Goal: Information Seeking & Learning: Check status

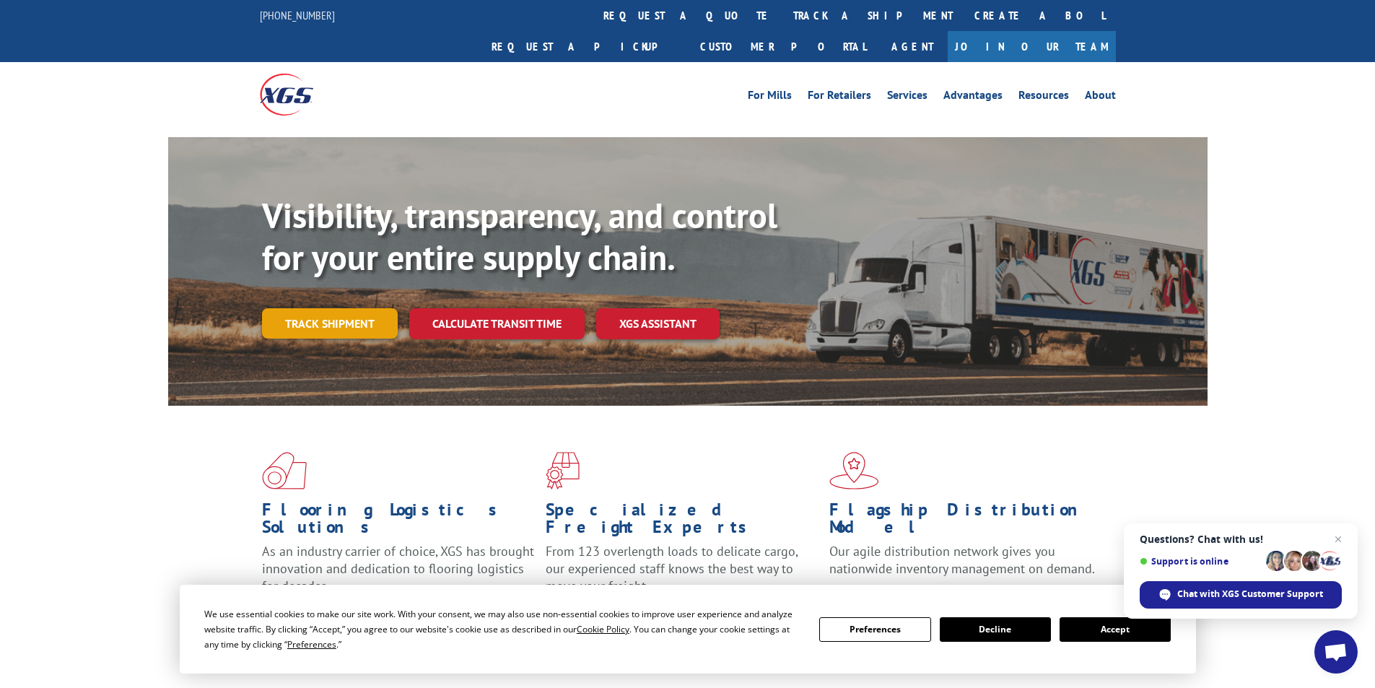
click at [341, 308] on link "Track shipment" at bounding box center [330, 323] width 136 height 30
click at [361, 308] on link "Track shipment" at bounding box center [330, 323] width 136 height 30
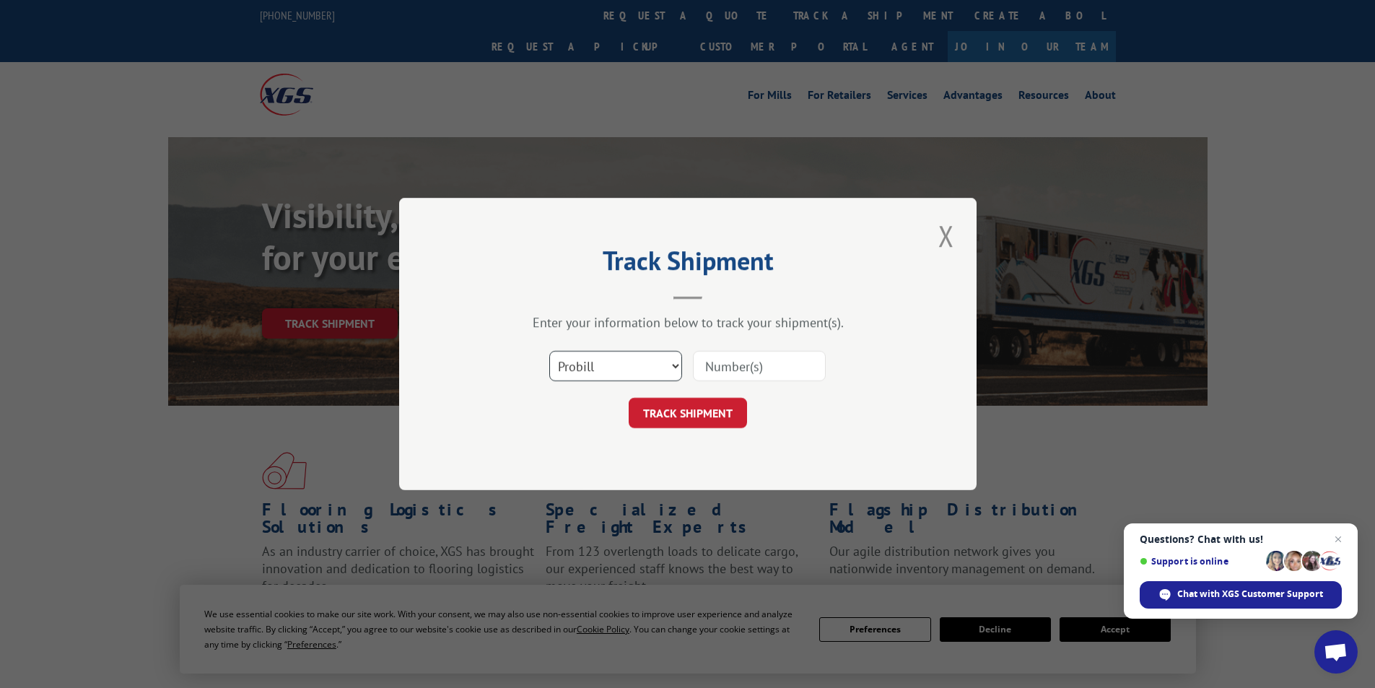
click at [657, 370] on select "Select category... Probill BOL PO" at bounding box center [615, 366] width 133 height 30
select select "bol"
click at [549, 351] on select "Select category... Probill BOL PO" at bounding box center [615, 366] width 133 height 30
click at [770, 370] on input at bounding box center [759, 366] width 133 height 30
paste input "5946018"
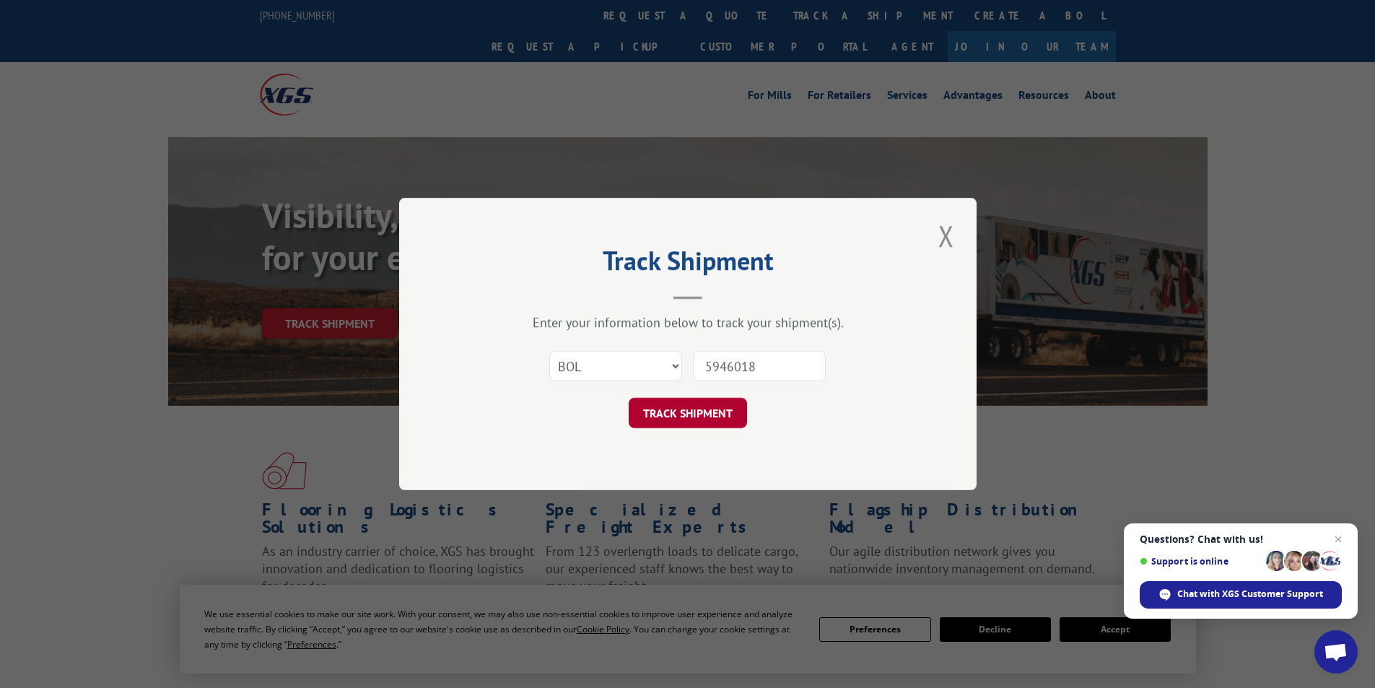
type input "5946018"
click at [739, 411] on button "TRACK SHIPMENT" at bounding box center [688, 413] width 118 height 30
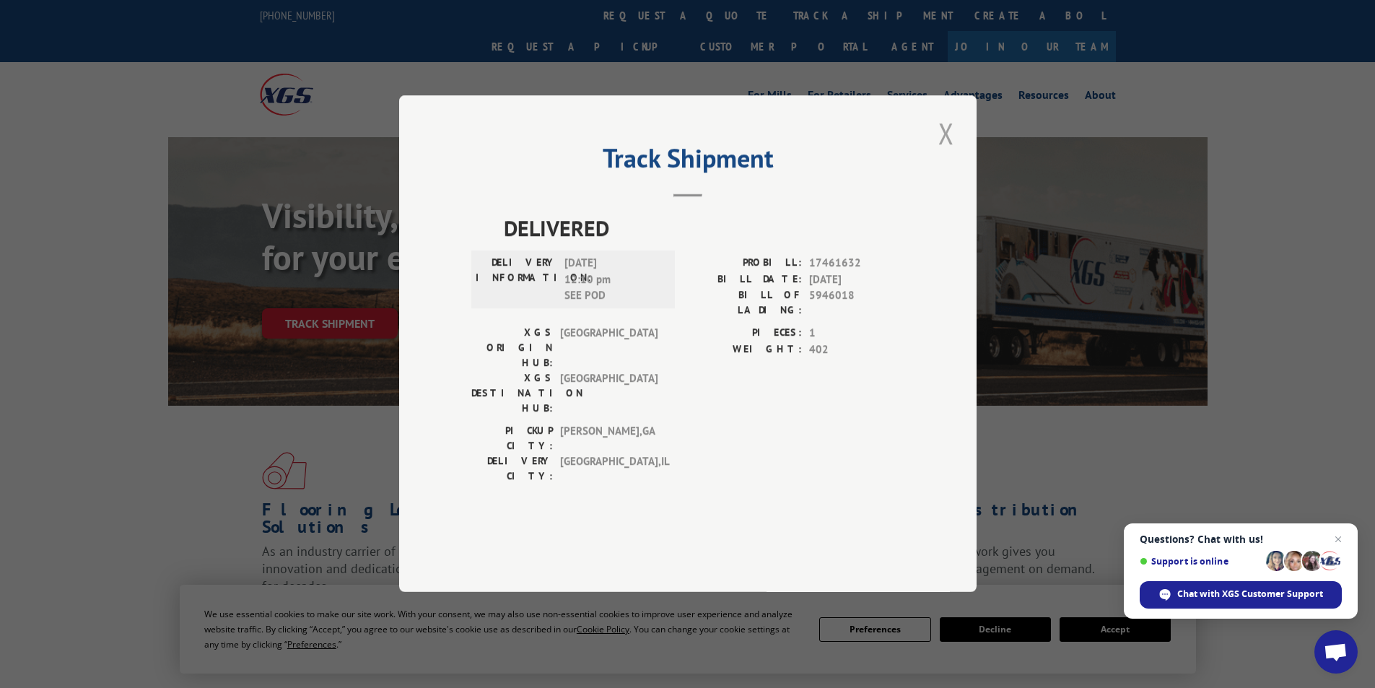
click at [947, 153] on button "Close modal" at bounding box center [946, 133] width 25 height 40
